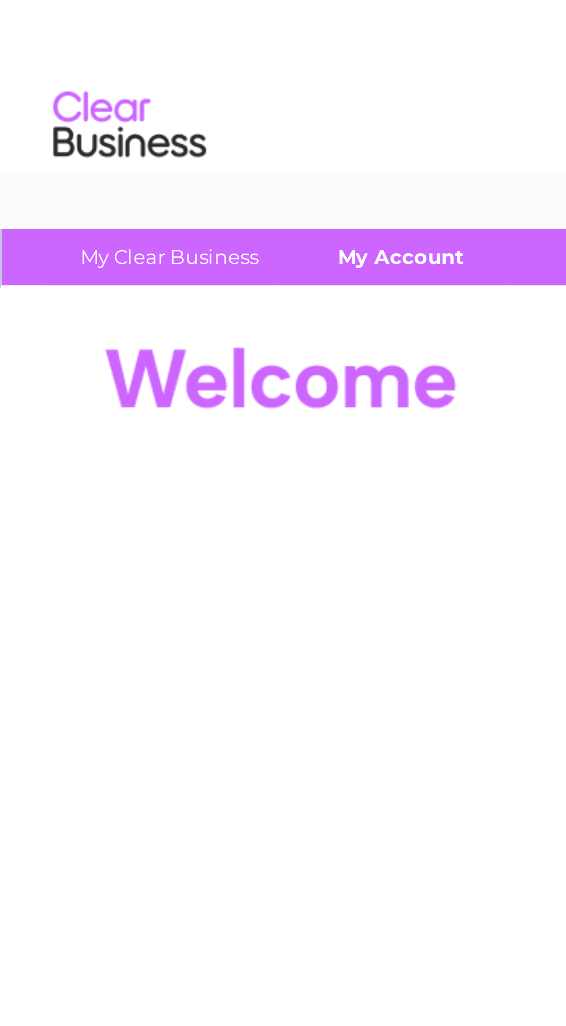
click at [154, 99] on link "My Account" at bounding box center [152, 97] width 95 height 21
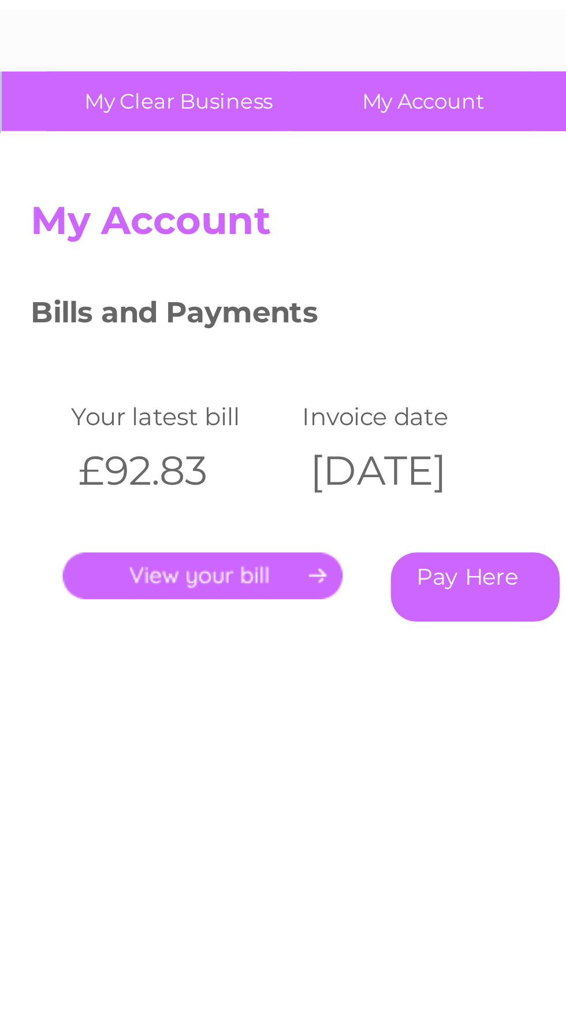
click at [77, 270] on link "." at bounding box center [73, 267] width 101 height 17
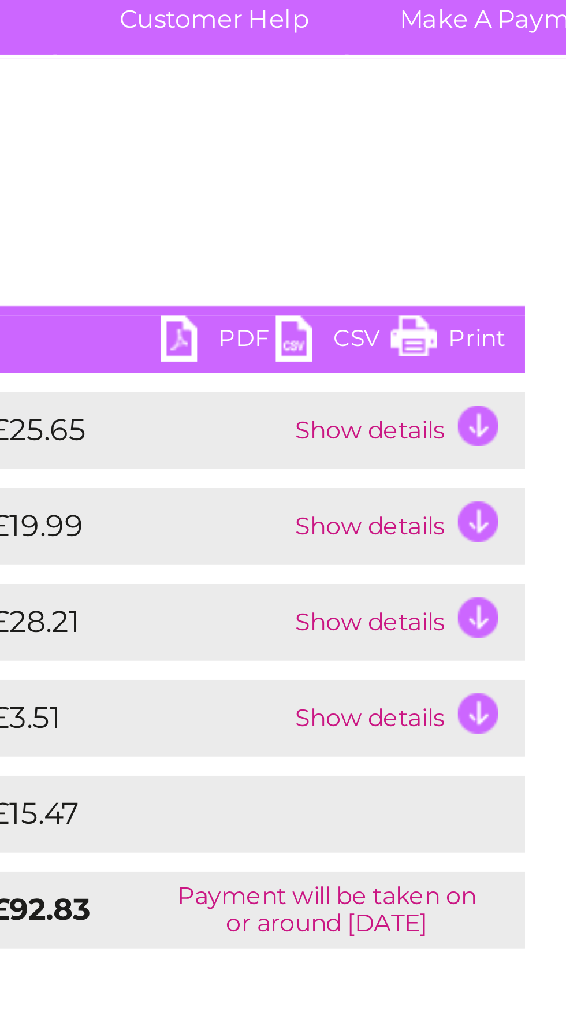
click at [403, 194] on link "Print" at bounding box center [398, 195] width 35 height 17
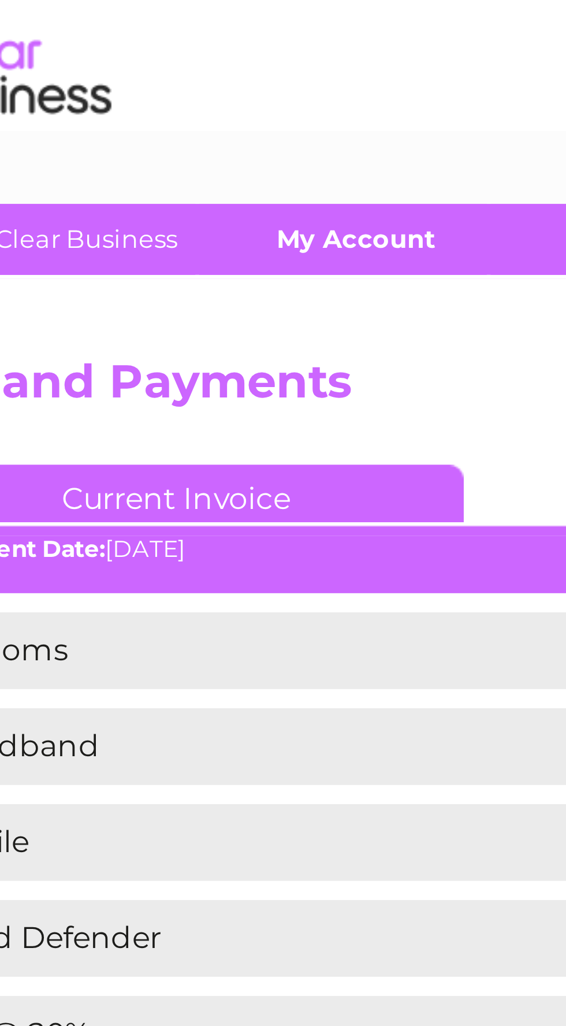
click at [153, 96] on link "My Account" at bounding box center [152, 97] width 95 height 21
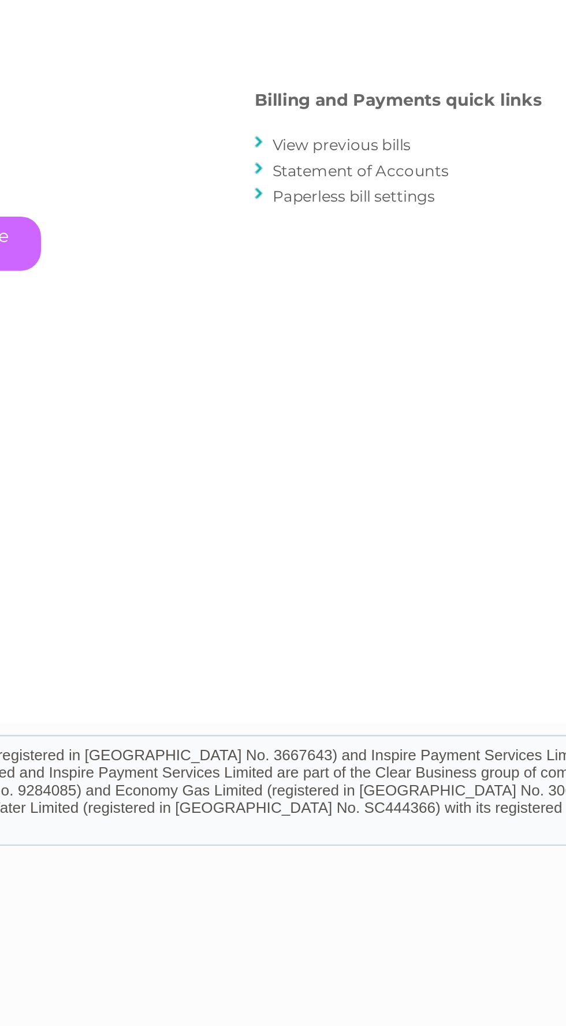
click at [341, 231] on link "View previous bills" at bounding box center [339, 226] width 64 height 9
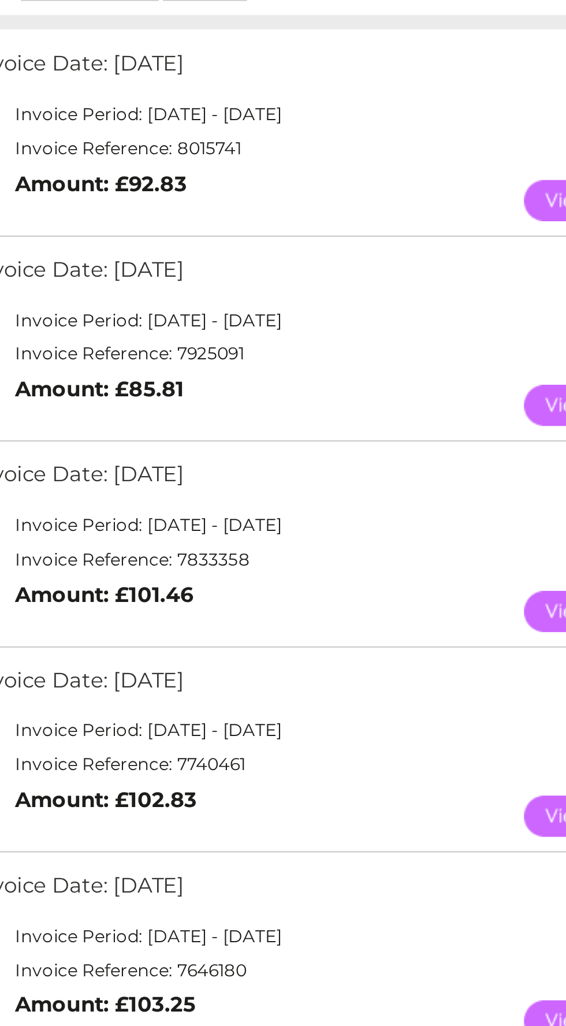
scroll to position [1, 0]
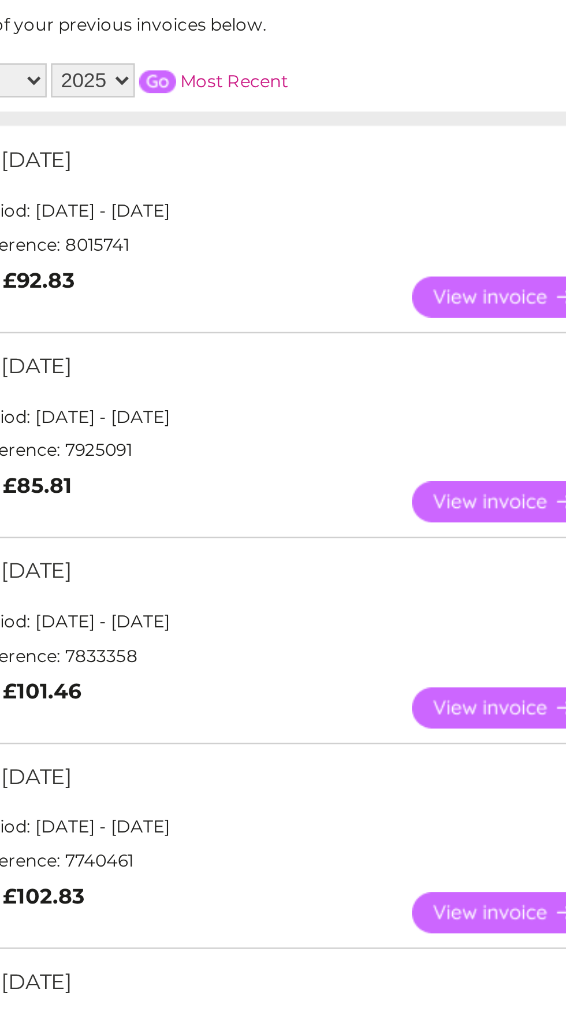
click at [300, 448] on link "View" at bounding box center [303, 446] width 85 height 17
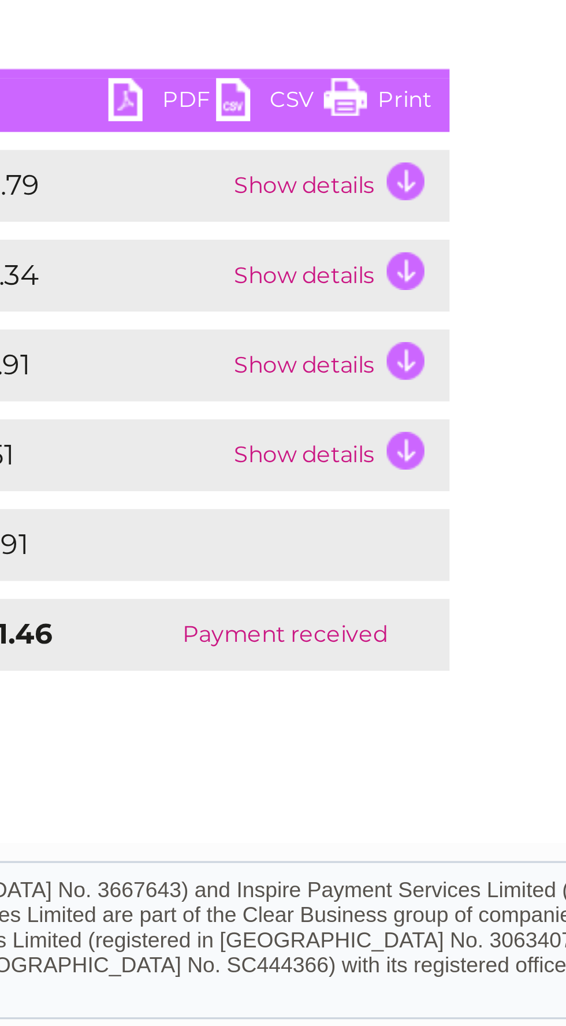
click at [391, 193] on link "Print" at bounding box center [398, 195] width 35 height 17
